Goal: Information Seeking & Learning: Learn about a topic

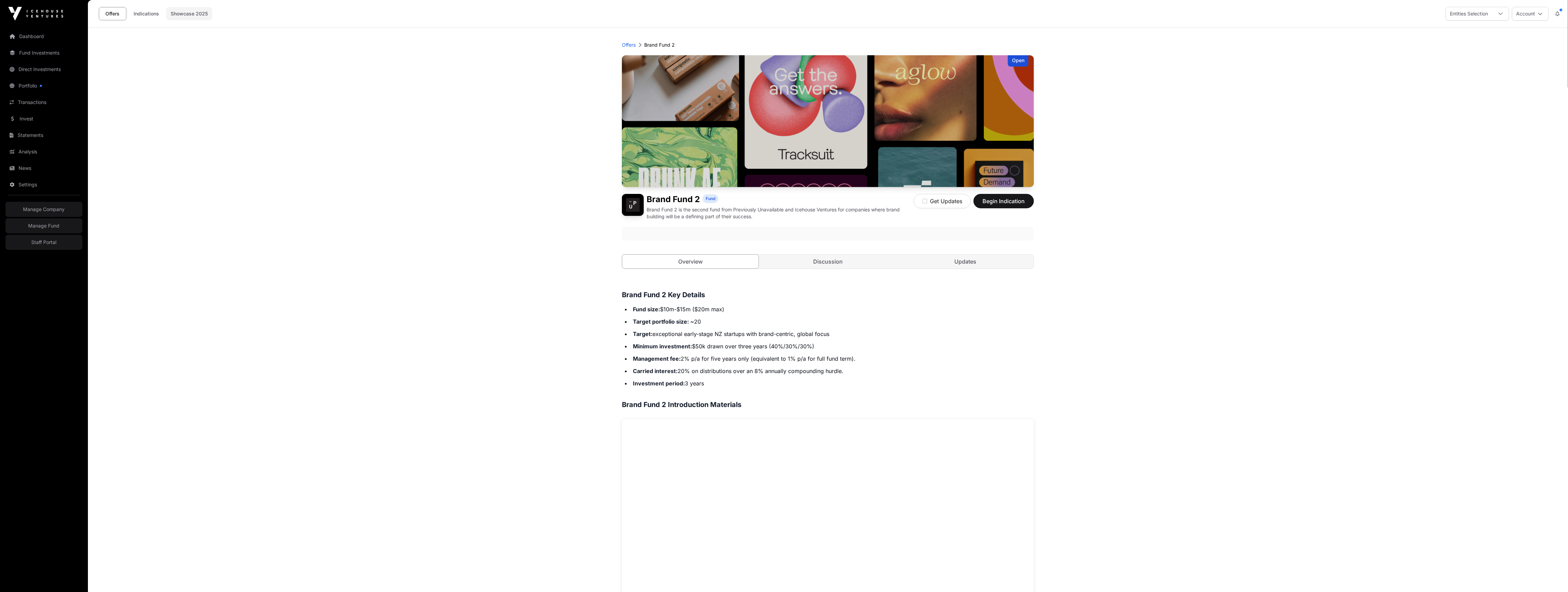
click at [197, 15] on link "Showcase 2025" at bounding box center [189, 13] width 46 height 13
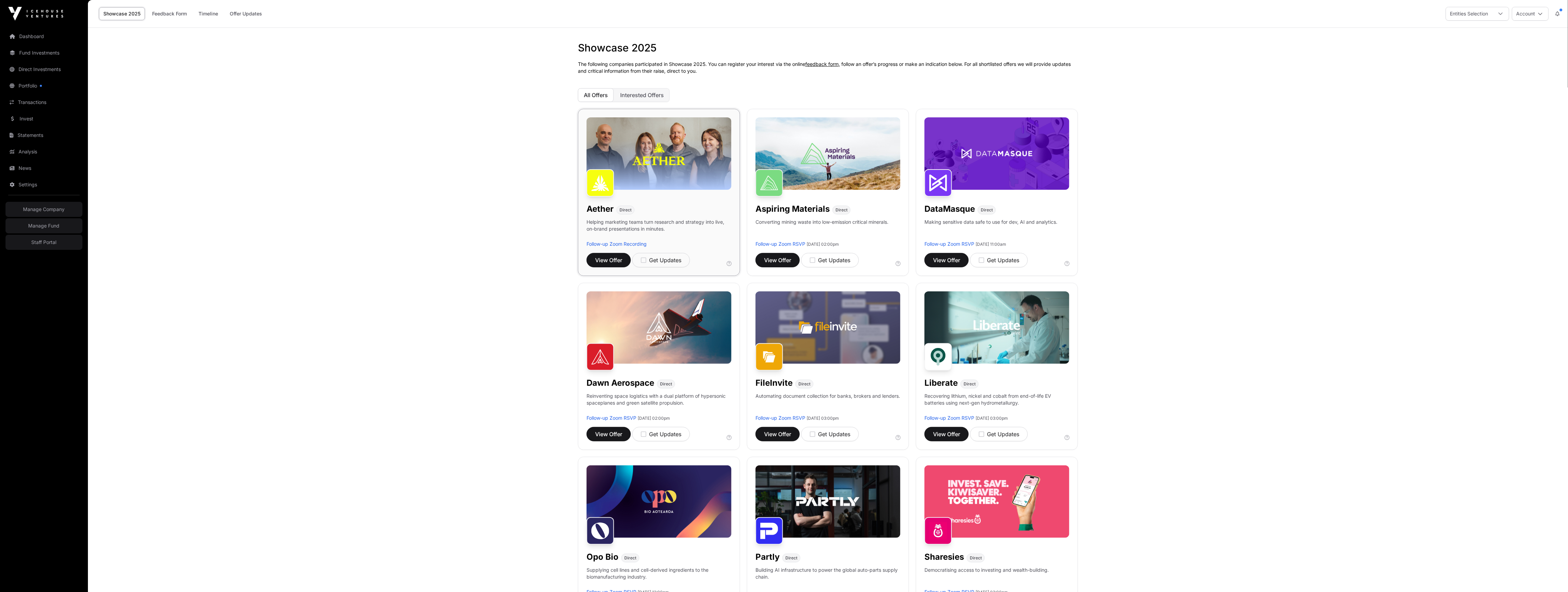
click at [679, 169] on img at bounding box center [659, 153] width 145 height 72
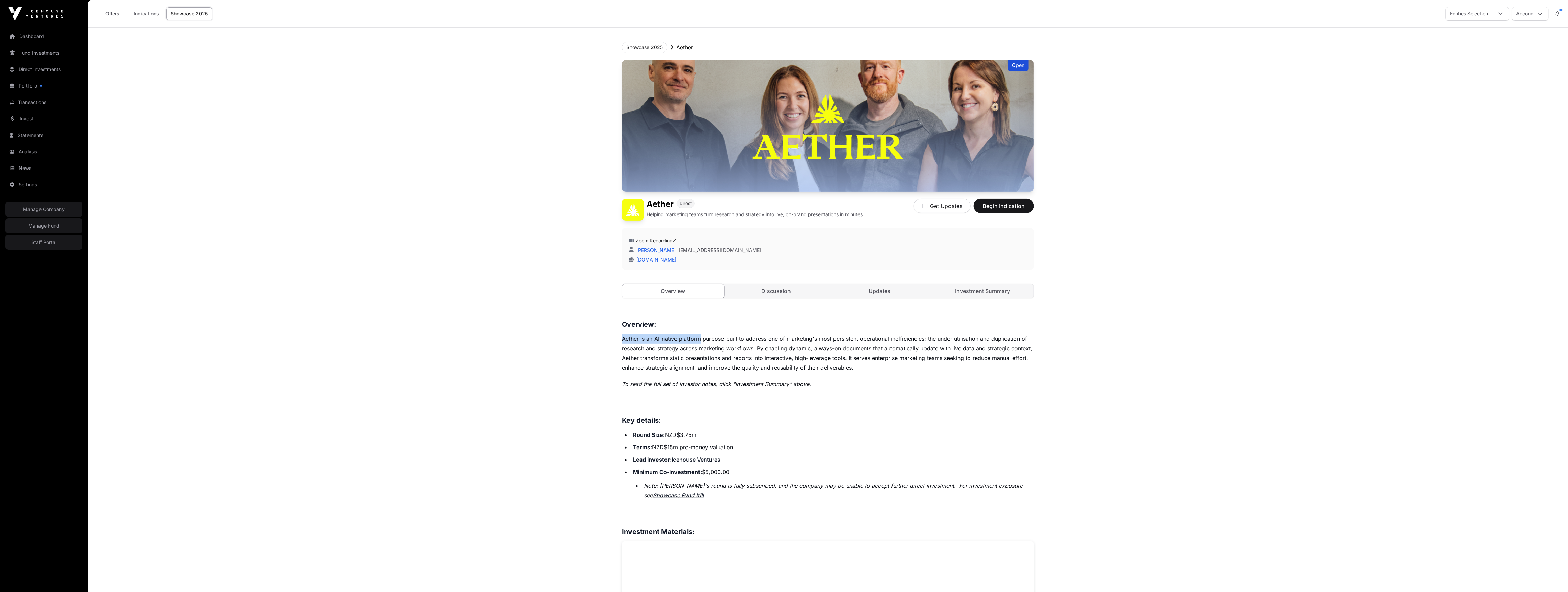
drag, startPoint x: 623, startPoint y: 339, endPoint x: 701, endPoint y: 338, distance: 78.0
click at [701, 338] on p "Aether is an AI-native platform purpose-built to address one of marketing's mos…" at bounding box center [828, 353] width 412 height 38
copy p "Aether is an AI-native platform"
click at [1545, 21] on div "Offers Indications Showcase 2025 Entities Selection Account" at bounding box center [828, 13] width 1472 height 27
click at [1539, 16] on button "Account" at bounding box center [1530, 13] width 37 height 14
